Goal: Task Accomplishment & Management: Complete application form

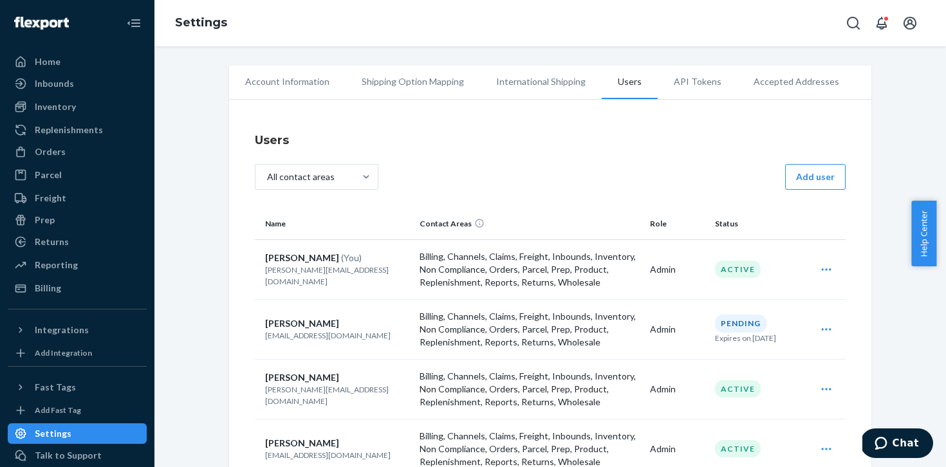
scroll to position [113, 0]
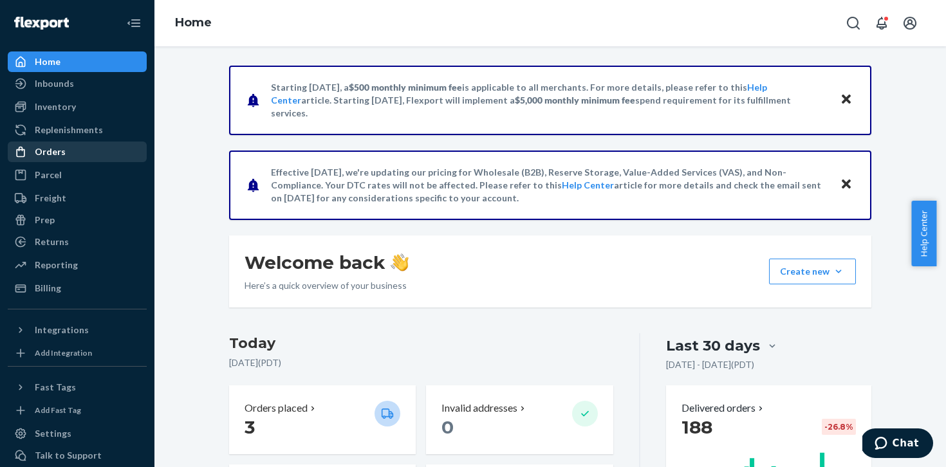
click at [79, 145] on div "Orders" at bounding box center [77, 152] width 136 height 18
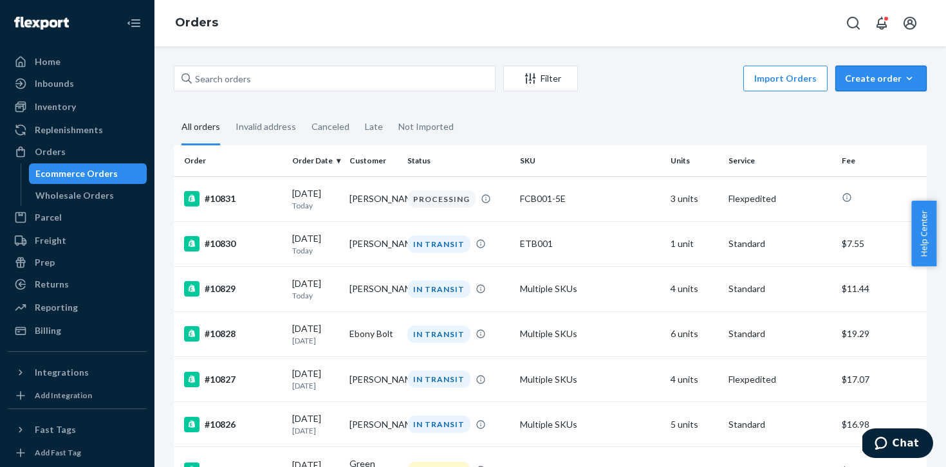
click at [865, 82] on div "Create order" at bounding box center [881, 78] width 72 height 13
click at [870, 113] on span "Ecommerce order" at bounding box center [889, 109] width 80 height 9
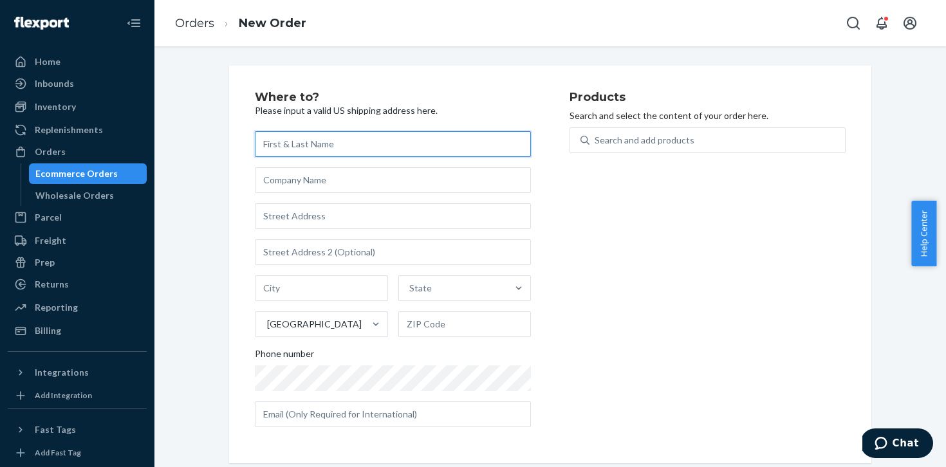
click at [350, 143] on input "text" at bounding box center [393, 144] width 276 height 26
paste input "[PERSON_NAME]"
type input "[PERSON_NAME]"
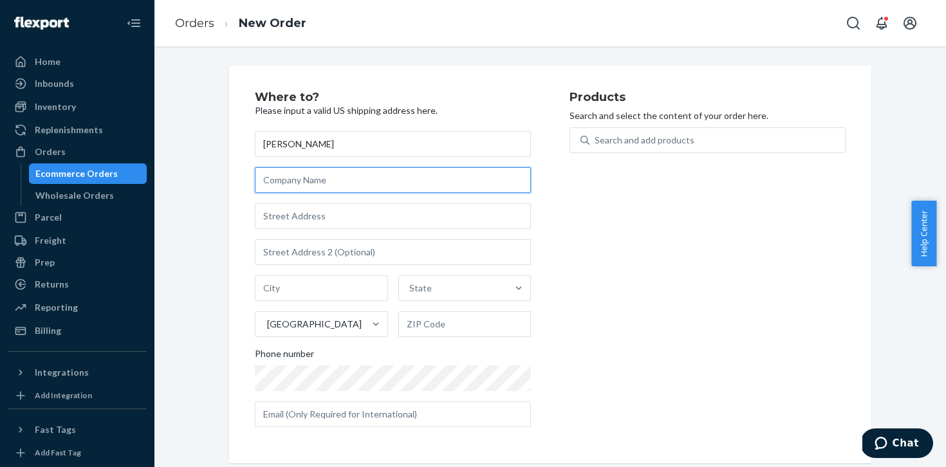
click at [330, 178] on input "text" at bounding box center [393, 180] width 276 height 26
paste input "Children’s dentistry of [GEOGRAPHIC_DATA]"
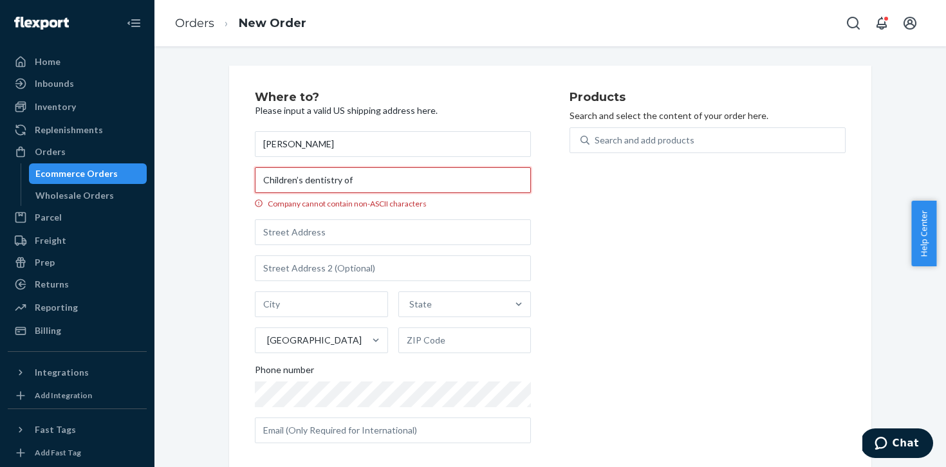
type input "Children’s dentistry of"
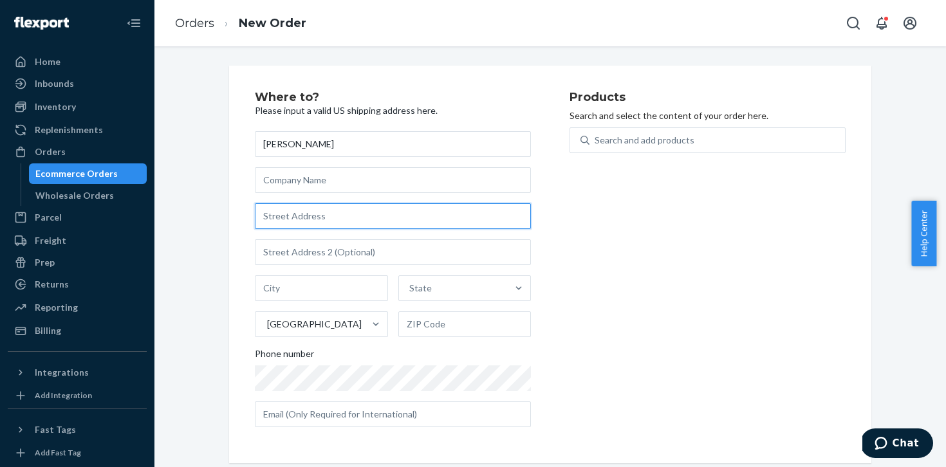
click at [334, 218] on input "text" at bounding box center [393, 216] width 276 height 26
paste input "[STREET_ADDRESS]"
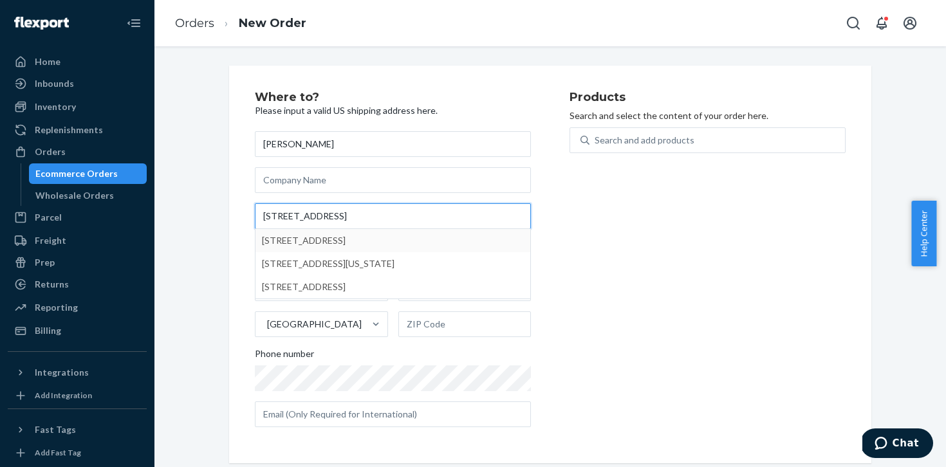
type input "[STREET_ADDRESS]"
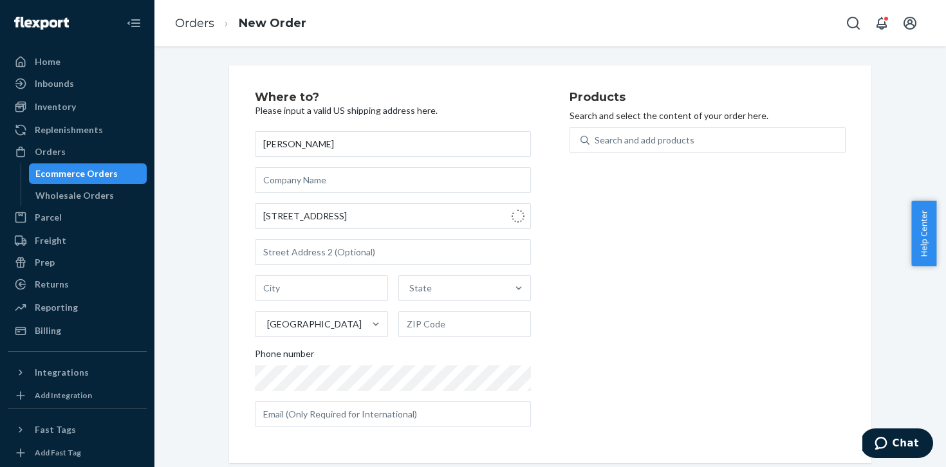
type input "# A08"
type input "Morristown"
type input "07960"
type input "[STREET_ADDRESS]"
click at [634, 142] on div "Search and add products" at bounding box center [645, 140] width 100 height 13
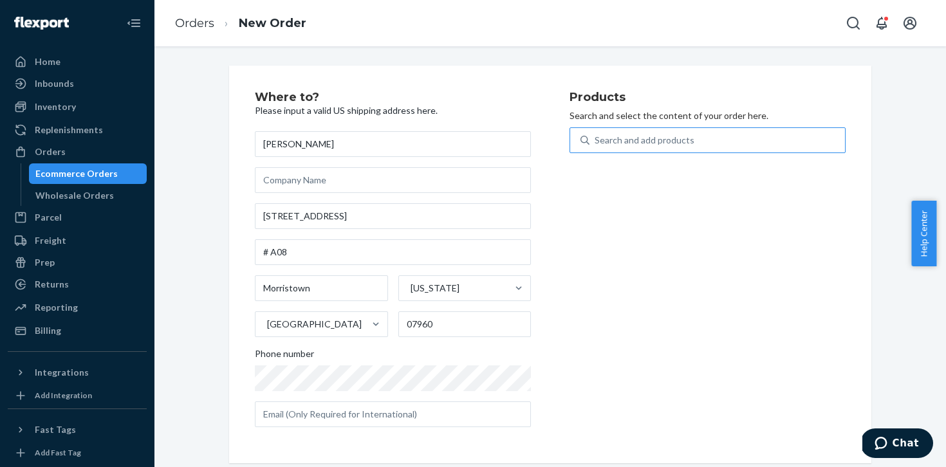
click at [596, 142] on input "Search and add products" at bounding box center [595, 140] width 1 height 13
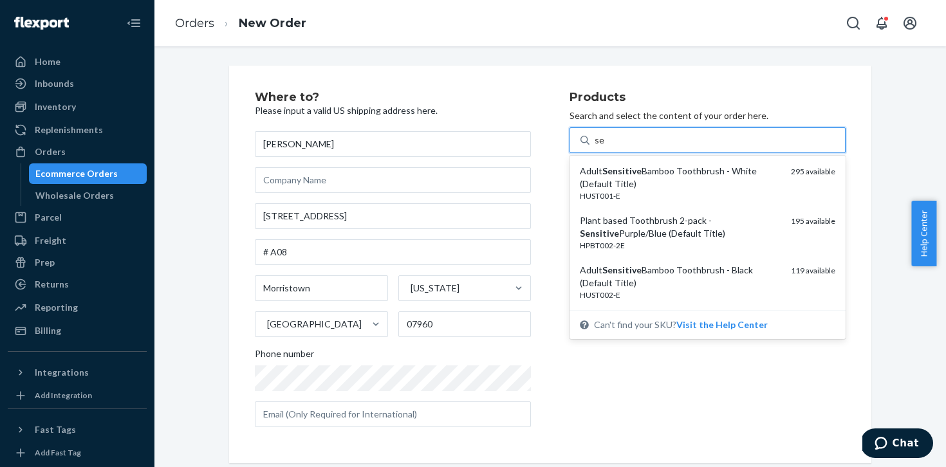
type input "s"
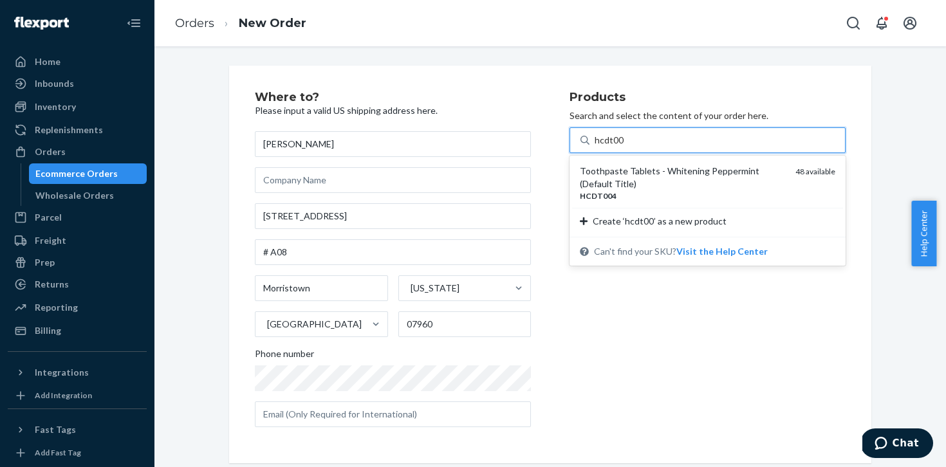
type input "hcdt005"
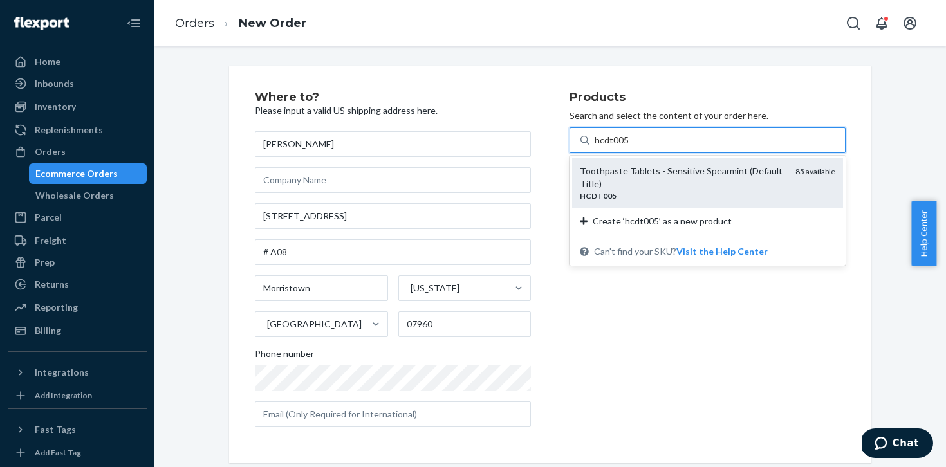
click at [641, 182] on div "Toothpaste Tablets - Sensitive Spearmint (Default Title)" at bounding box center [682, 178] width 205 height 26
click at [630, 147] on input "hcdt005" at bounding box center [612, 140] width 35 height 13
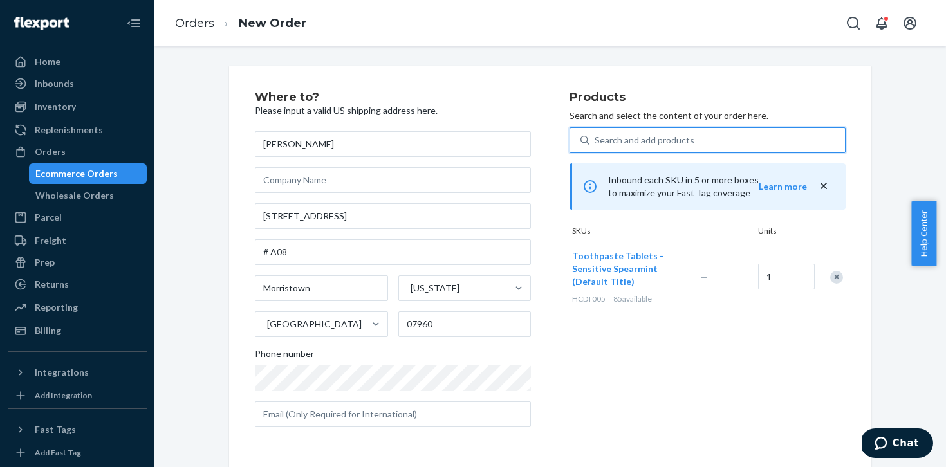
click at [642, 142] on div "Search and add products" at bounding box center [645, 140] width 100 height 13
click at [596, 142] on input "0 results available. Use Up and Down to choose options, press Enter to select t…" at bounding box center [595, 140] width 1 height 13
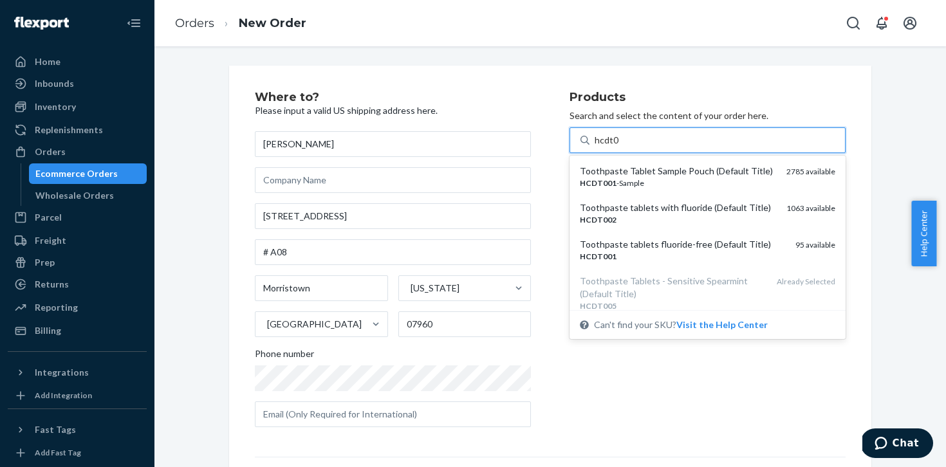
type input "hcdt002"
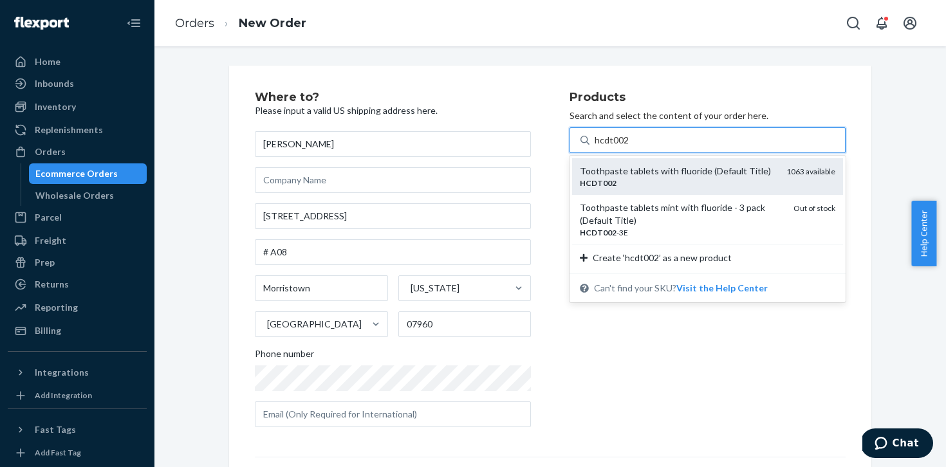
click at [675, 182] on div "HCDT002" at bounding box center [678, 183] width 196 height 11
click at [630, 147] on input "hcdt002" at bounding box center [612, 140] width 35 height 13
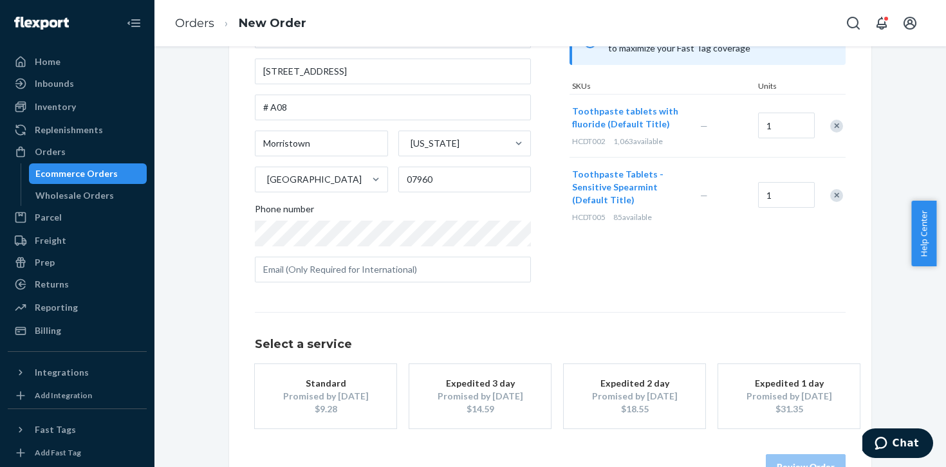
scroll to position [183, 0]
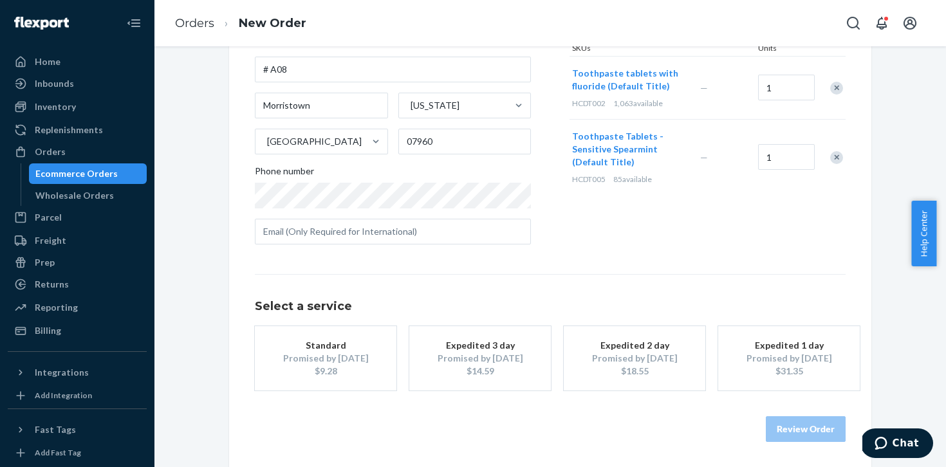
click at [361, 346] on div "Standard" at bounding box center [325, 345] width 103 height 13
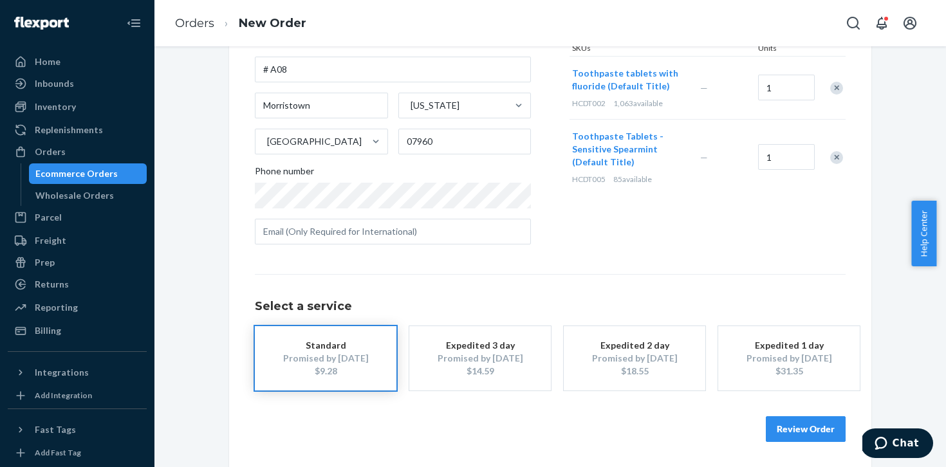
click at [794, 422] on button "Review Order" at bounding box center [806, 430] width 80 height 26
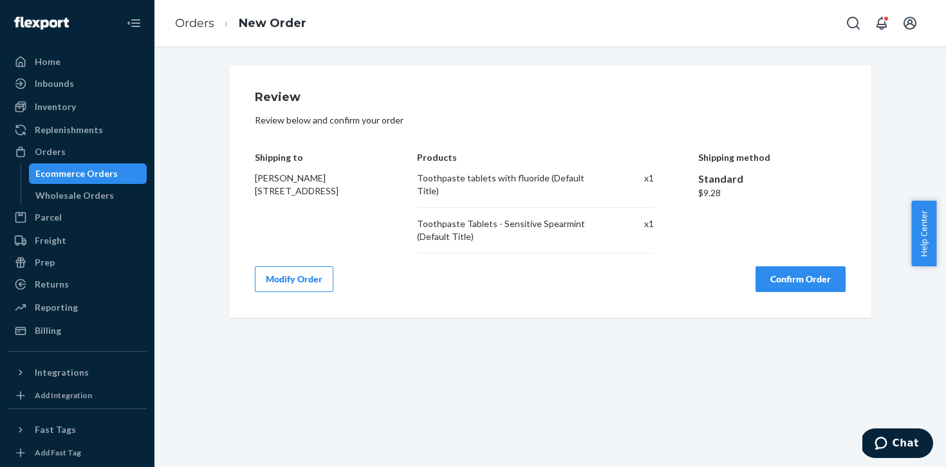
click at [785, 274] on button "Confirm Order" at bounding box center [801, 280] width 90 height 26
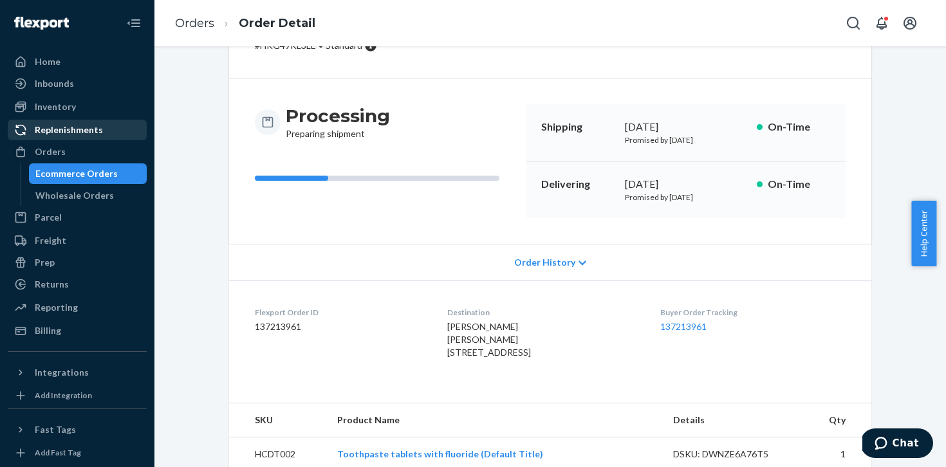
scroll to position [80, 0]
